Goal: Task Accomplishment & Management: Manage account settings

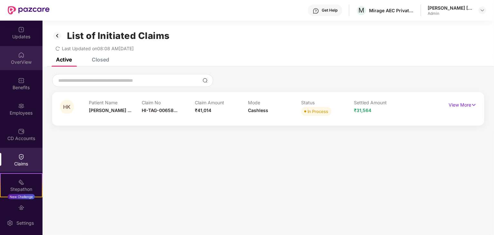
click at [21, 59] on div "OverView" at bounding box center [21, 62] width 43 height 6
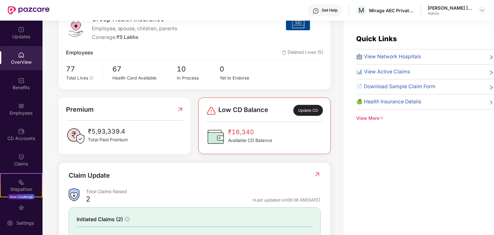
scroll to position [97, 0]
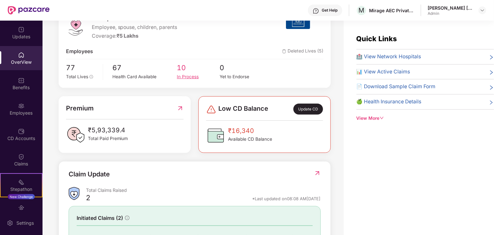
click at [184, 75] on div "In Process" at bounding box center [198, 76] width 43 height 7
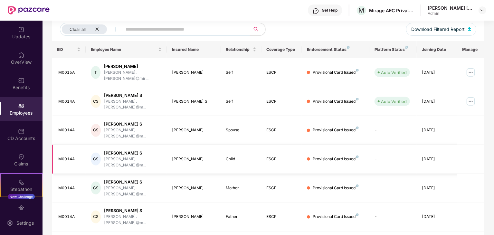
scroll to position [31, 0]
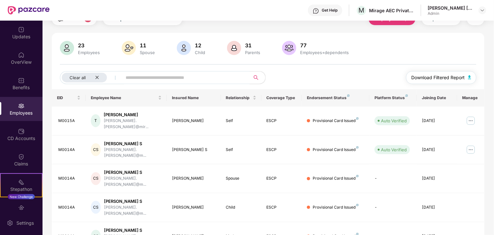
click at [445, 80] on span "Download Filtered Report" at bounding box center [437, 77] width 53 height 7
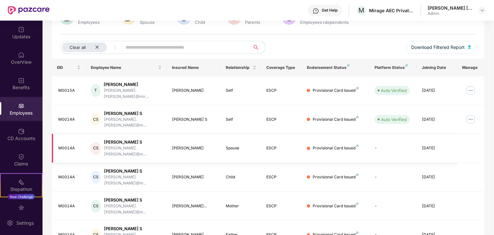
scroll to position [95, 0]
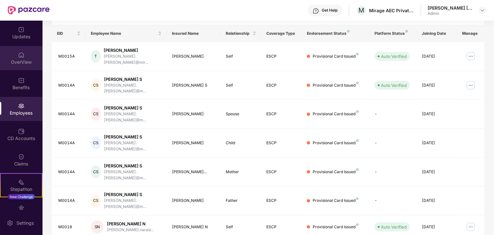
click at [18, 63] on div "OverView" at bounding box center [21, 62] width 43 height 6
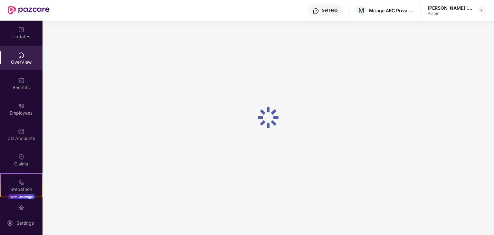
scroll to position [21, 0]
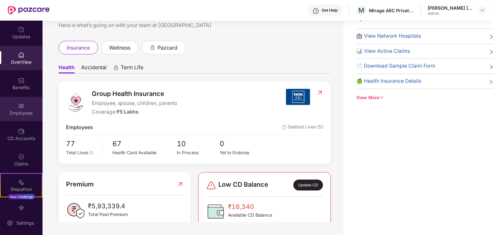
click at [24, 115] on div "Employees" at bounding box center [21, 113] width 43 height 6
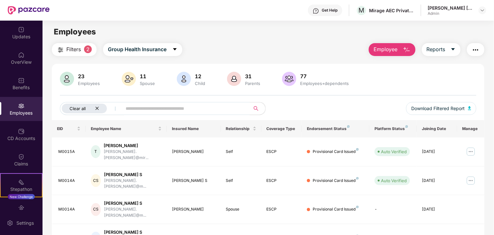
click at [99, 107] on icon "close" at bounding box center [97, 108] width 4 height 4
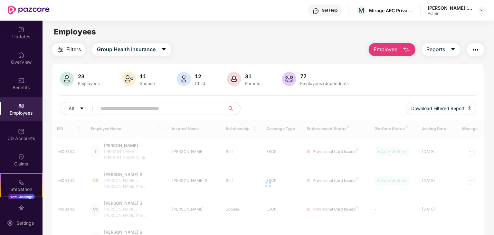
click at [123, 109] on input "text" at bounding box center [159, 109] width 116 height 10
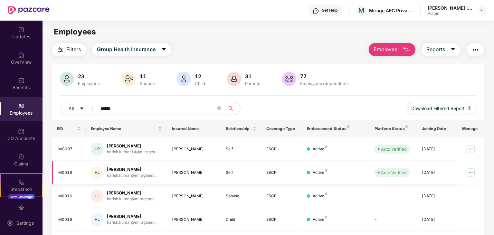
scroll to position [64, 0]
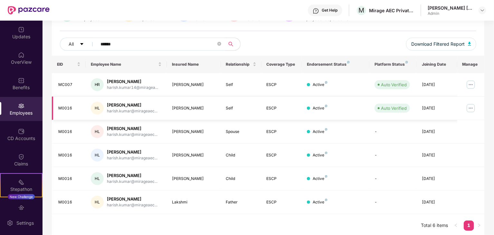
type input "******"
click at [471, 109] on img at bounding box center [471, 108] width 10 height 10
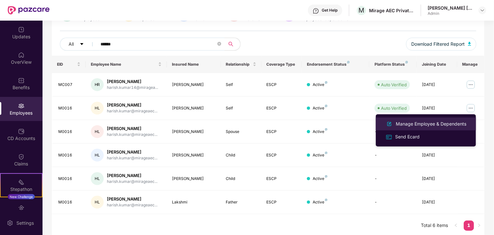
click at [457, 126] on div "Manage Employee & Dependents" at bounding box center [431, 123] width 73 height 7
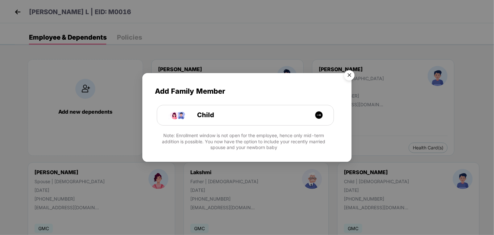
click at [352, 74] on img "Close" at bounding box center [349, 76] width 18 height 18
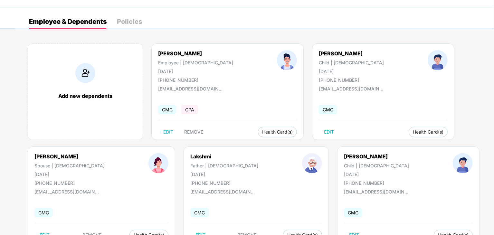
scroll to position [40, 0]
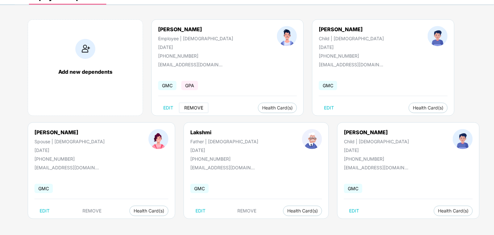
click at [190, 108] on span "REMOVE" at bounding box center [193, 107] width 19 height 5
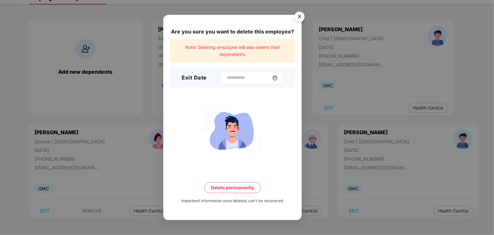
click at [278, 78] on img at bounding box center [275, 77] width 5 height 5
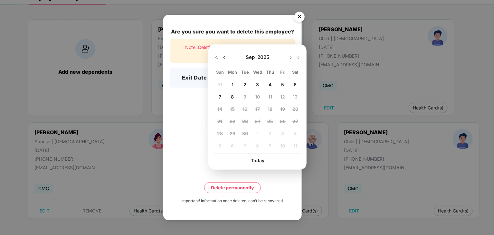
click at [233, 94] on span "8" at bounding box center [232, 96] width 3 height 5
type input "**********"
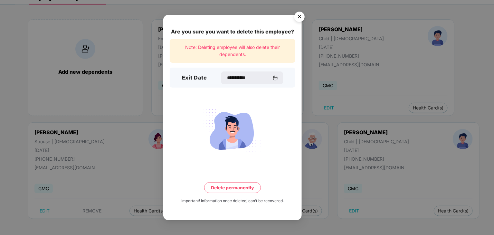
click at [301, 16] on img "Close" at bounding box center [300, 18] width 18 height 18
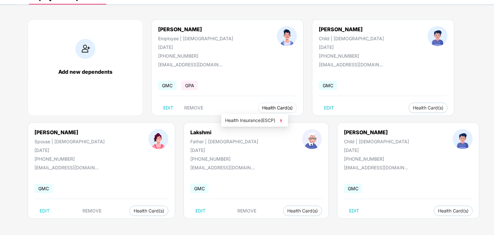
click at [262, 106] on span "Health Card(s)" at bounding box center [277, 107] width 31 height 3
click at [196, 105] on span "REMOVE" at bounding box center [193, 107] width 19 height 5
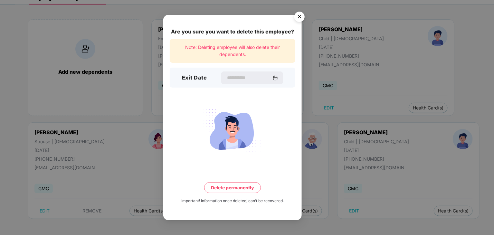
click at [301, 13] on img "Close" at bounding box center [300, 18] width 18 height 18
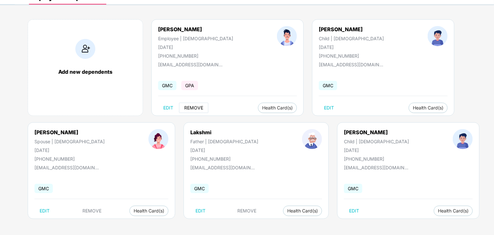
click at [194, 110] on span "REMOVE" at bounding box center [193, 107] width 19 height 5
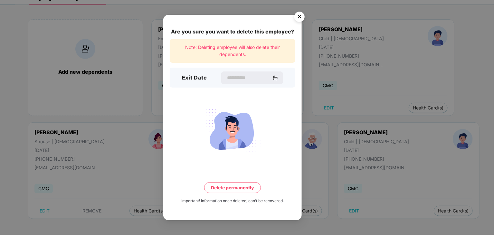
click at [299, 18] on img "Close" at bounding box center [300, 18] width 18 height 18
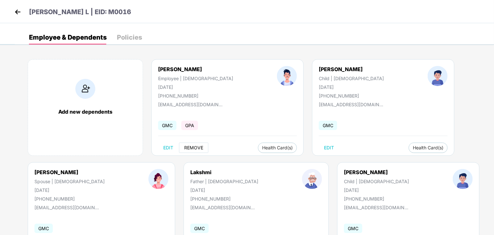
scroll to position [0, 0]
click at [15, 11] on img at bounding box center [18, 12] width 10 height 10
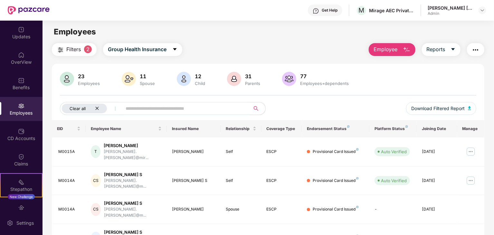
click at [97, 107] on icon "close" at bounding box center [97, 108] width 4 height 4
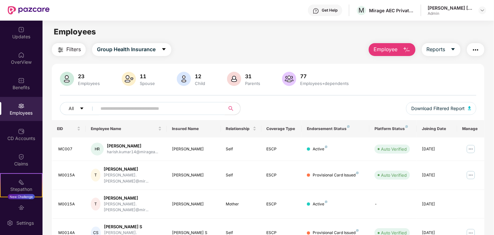
click at [140, 108] on input "text" at bounding box center [159, 109] width 116 height 10
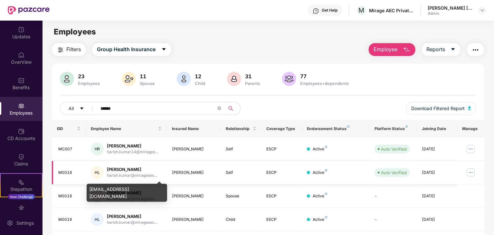
type input "******"
click at [149, 173] on div "harish.kumar@mirageaec..." at bounding box center [132, 176] width 51 height 6
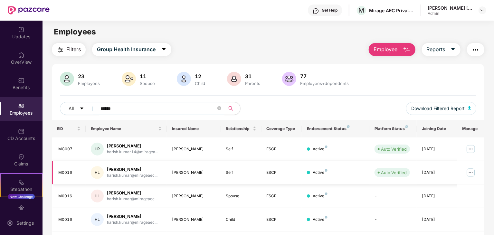
click at [470, 171] on img at bounding box center [471, 173] width 10 height 10
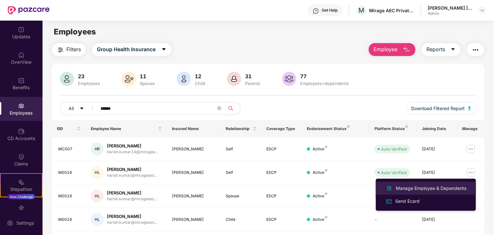
click at [453, 186] on div "Manage Employee & Dependents" at bounding box center [431, 188] width 73 height 7
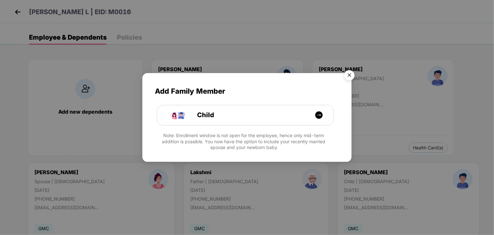
click at [351, 74] on img "Close" at bounding box center [349, 76] width 18 height 18
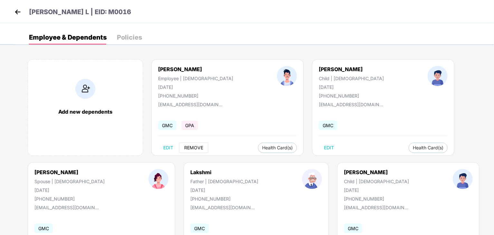
click at [195, 149] on span "REMOVE" at bounding box center [193, 147] width 19 height 5
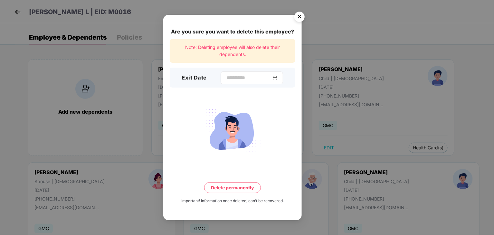
click at [278, 78] on img at bounding box center [275, 77] width 5 height 5
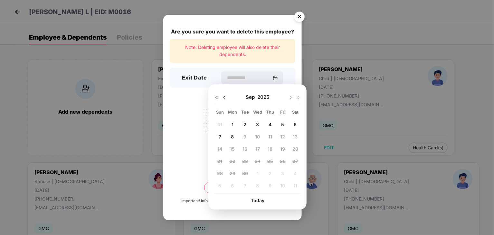
click at [231, 135] on span "8" at bounding box center [232, 136] width 3 height 5
type input "**********"
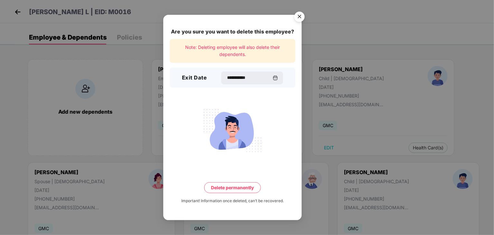
click at [238, 187] on button "Delete permanently" at bounding box center [232, 187] width 57 height 11
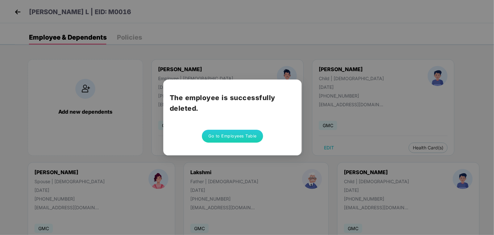
click at [246, 135] on button "Go to Employees Table" at bounding box center [232, 136] width 61 height 13
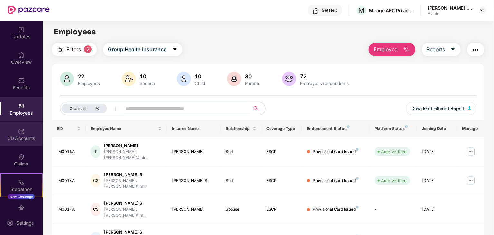
click at [18, 139] on div "CD Accounts" at bounding box center [21, 138] width 43 height 6
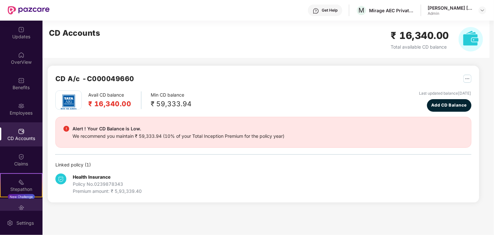
click at [18, 205] on img at bounding box center [21, 208] width 6 height 6
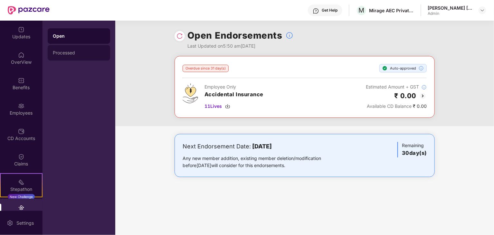
click at [66, 51] on div "Processed" at bounding box center [79, 52] width 52 height 5
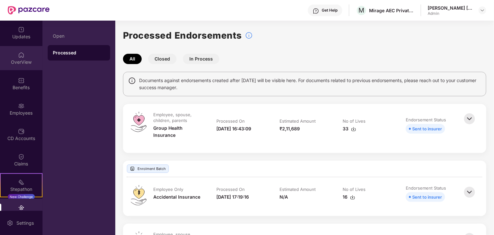
click at [11, 61] on div "OverView" at bounding box center [21, 62] width 43 height 6
